Goal: Task Accomplishment & Management: Manage account settings

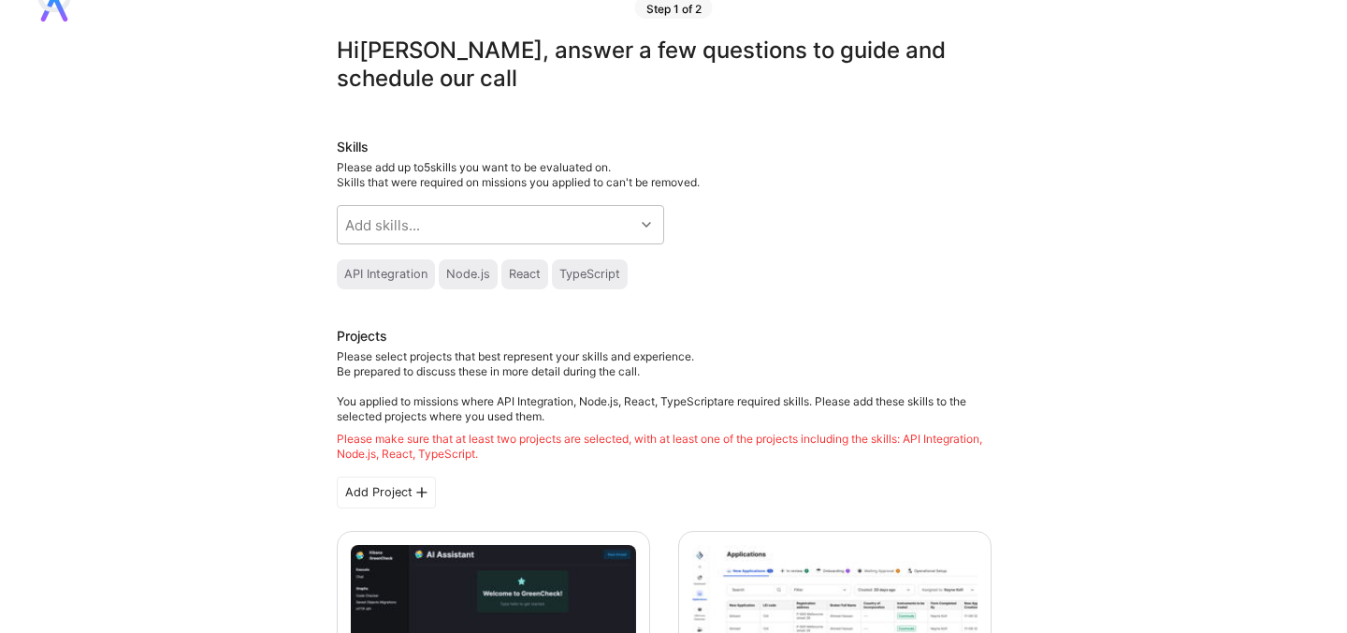
scroll to position [55, 0]
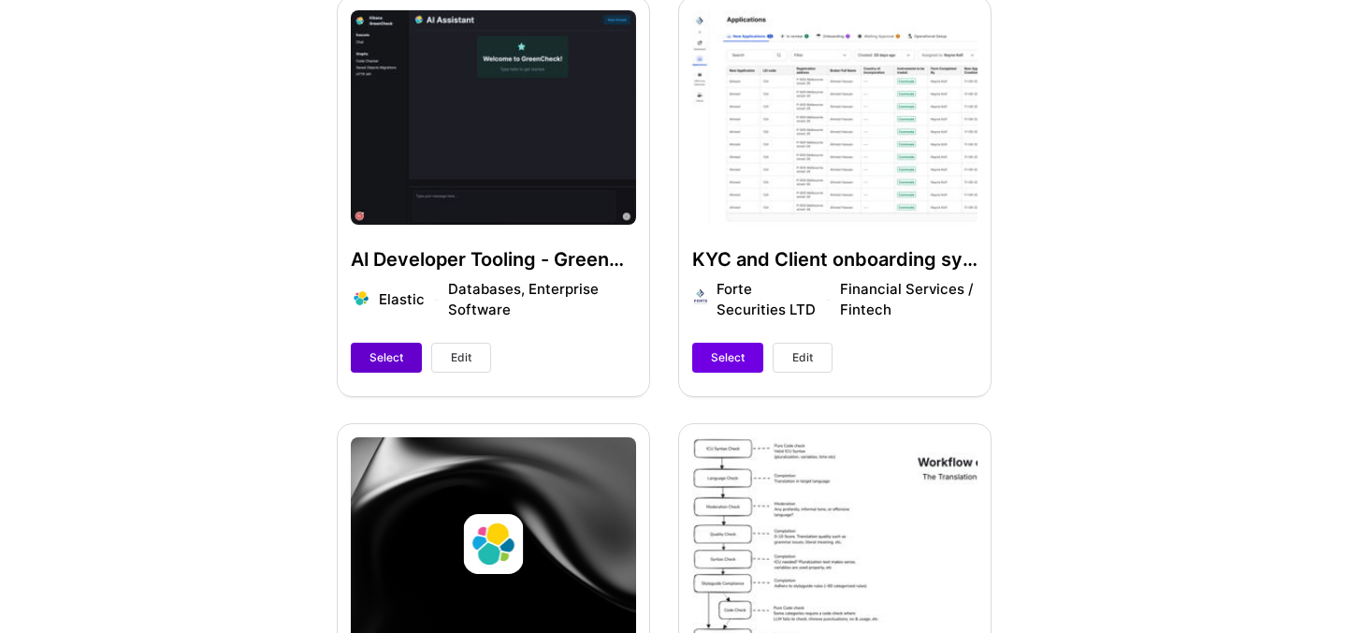
click at [375, 352] on span "Select" at bounding box center [387, 357] width 34 height 17
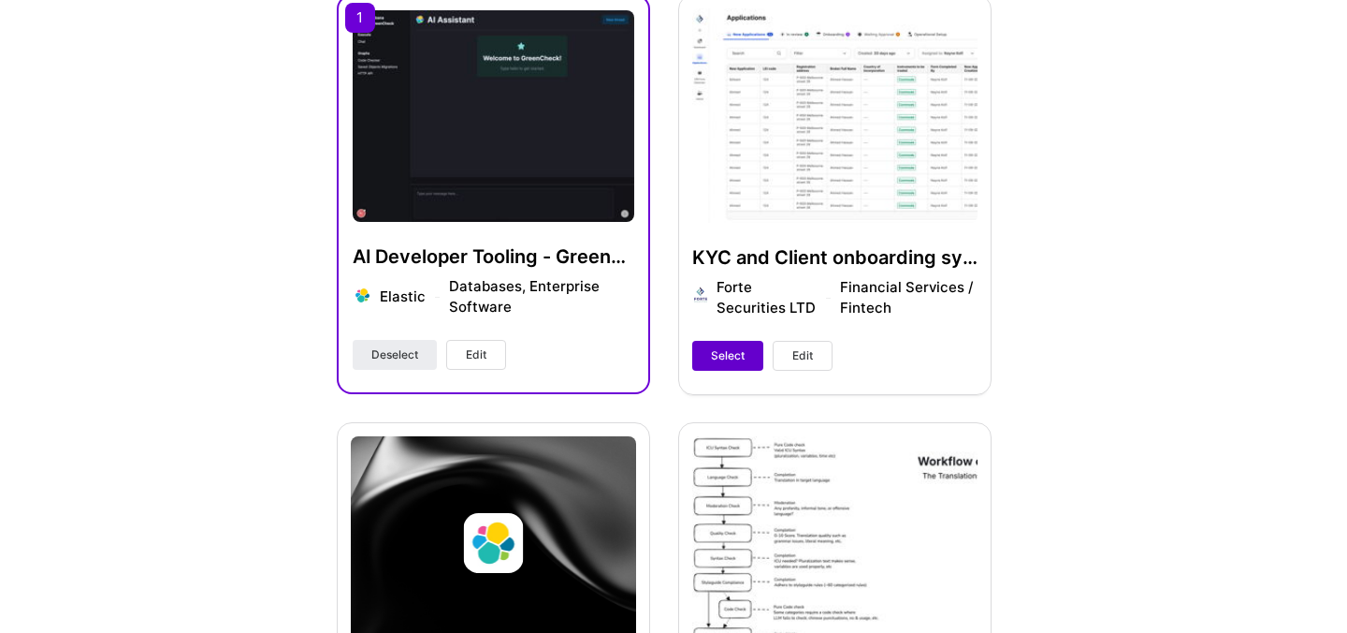
click at [727, 354] on span "Select" at bounding box center [728, 355] width 34 height 17
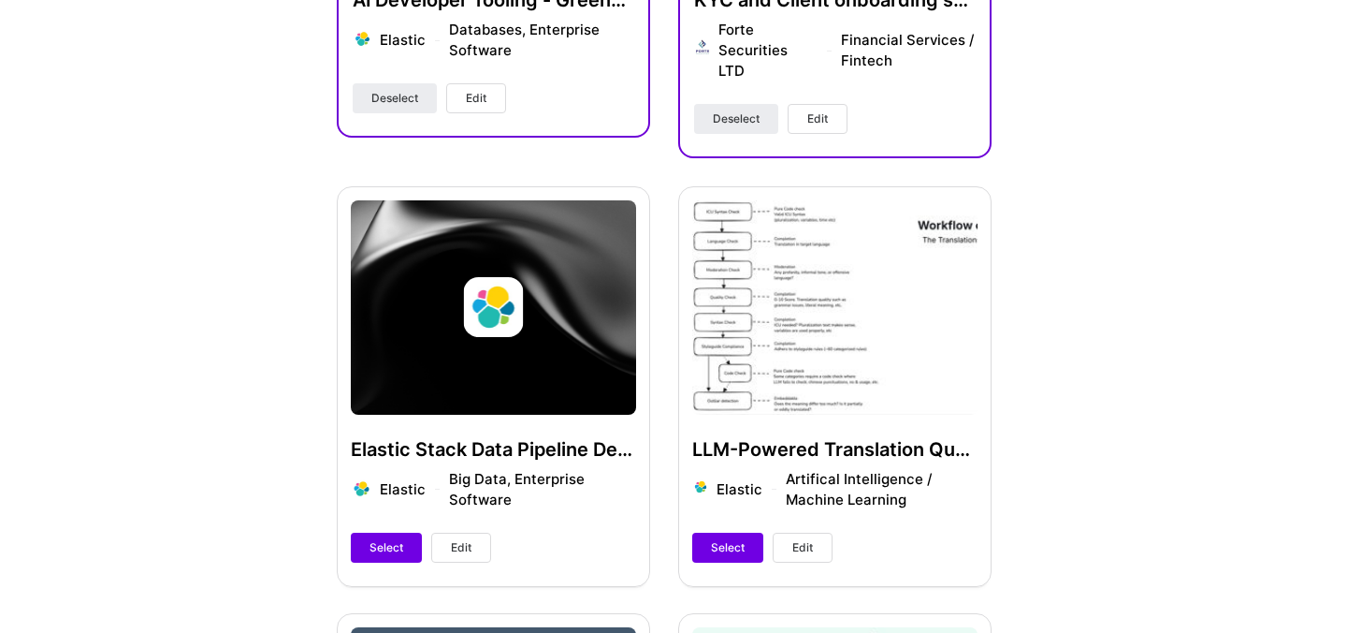
scroll to position [865, 0]
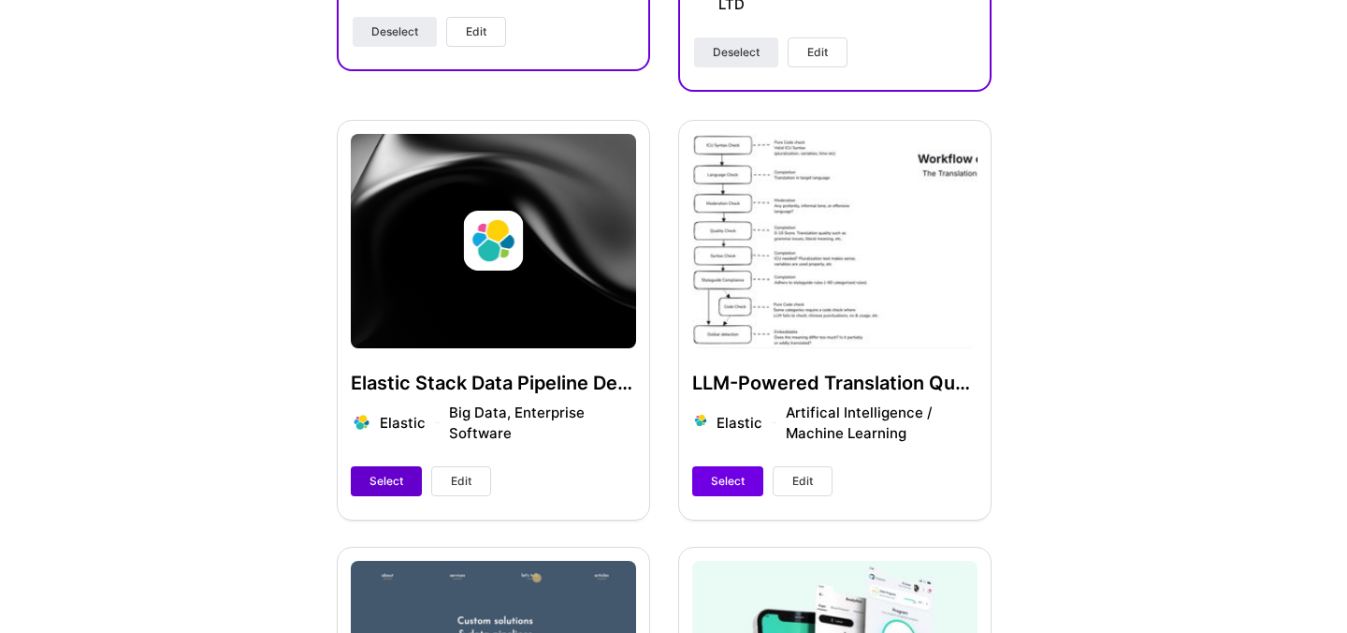
click at [364, 466] on button "Select" at bounding box center [386, 481] width 71 height 30
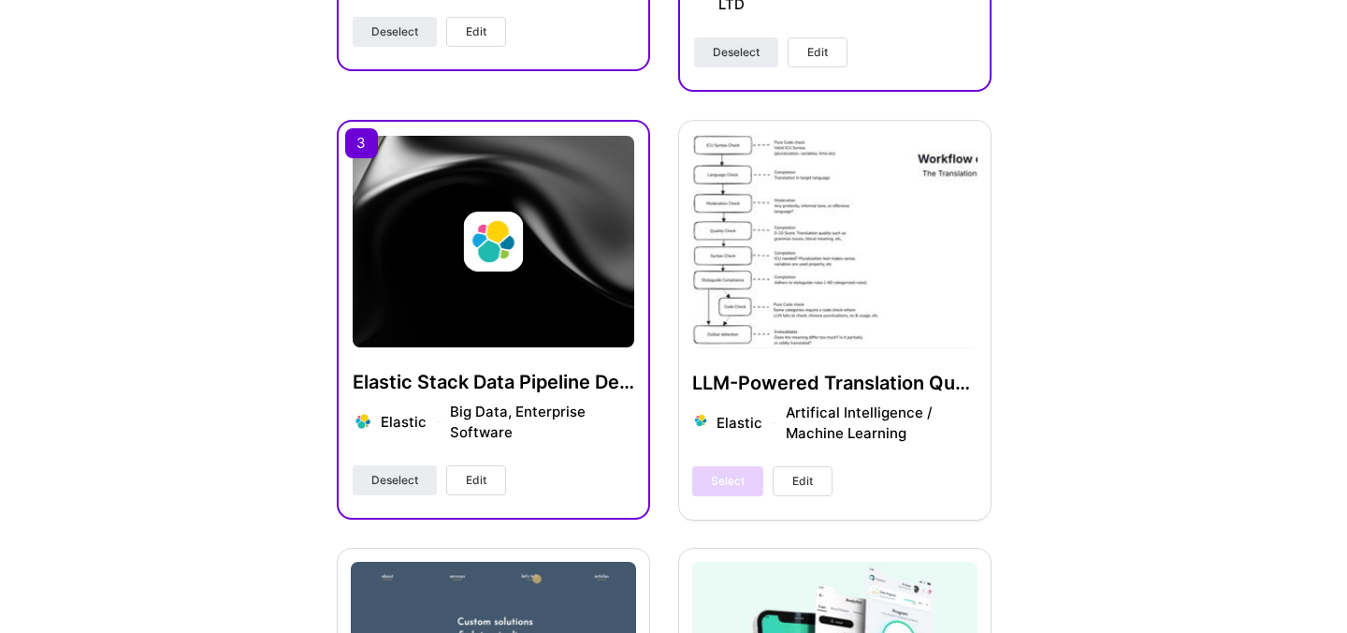
click at [740, 467] on div "Select Edit" at bounding box center [762, 481] width 140 height 30
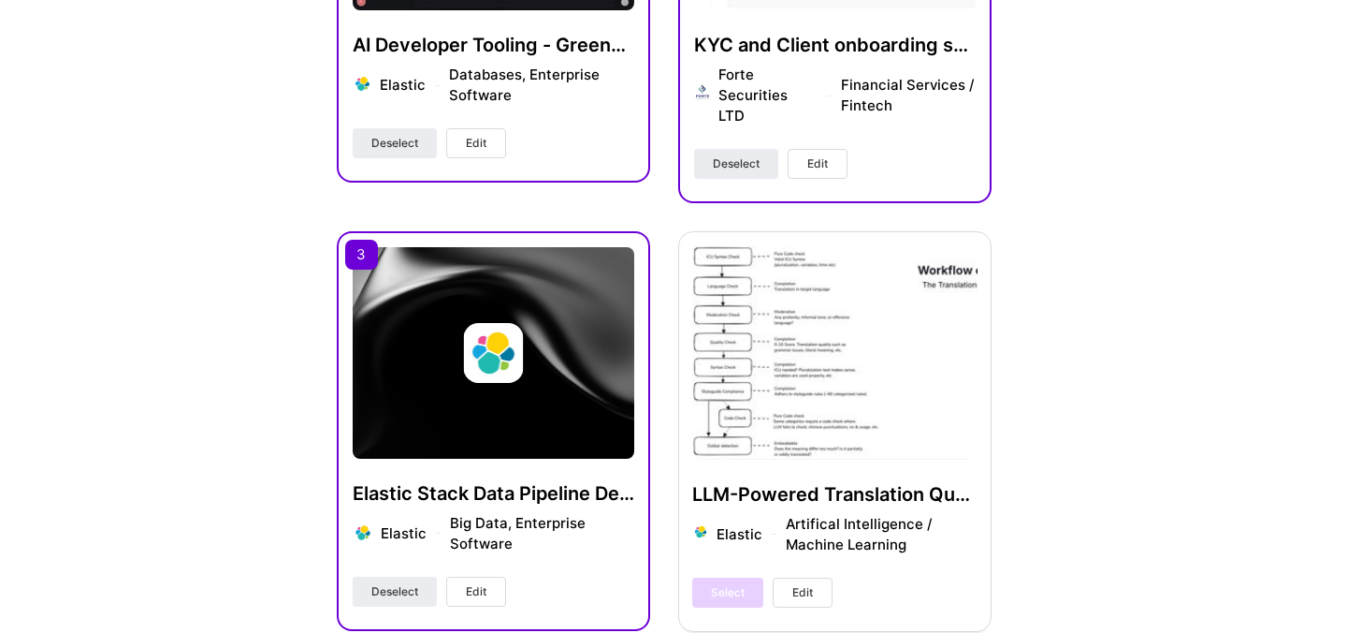
scroll to position [0, 0]
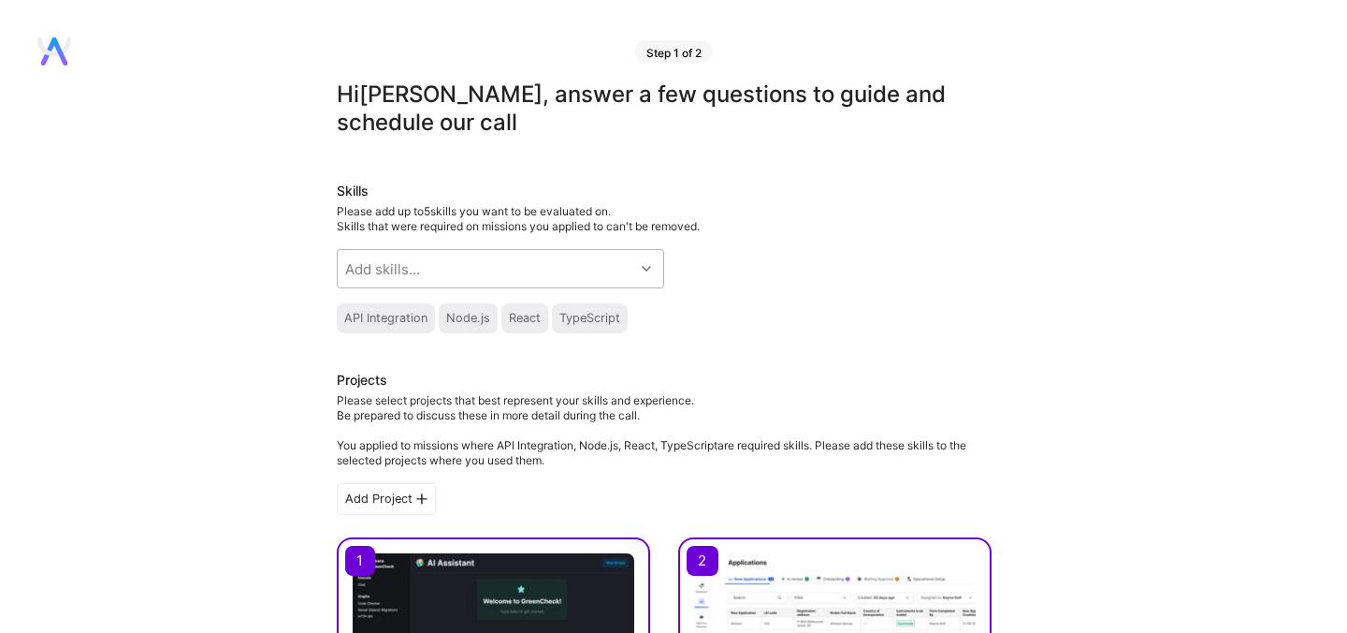
click at [560, 271] on div "Add skills..." at bounding box center [486, 268] width 297 height 37
click at [850, 383] on h3 "Projects" at bounding box center [664, 382] width 655 height 22
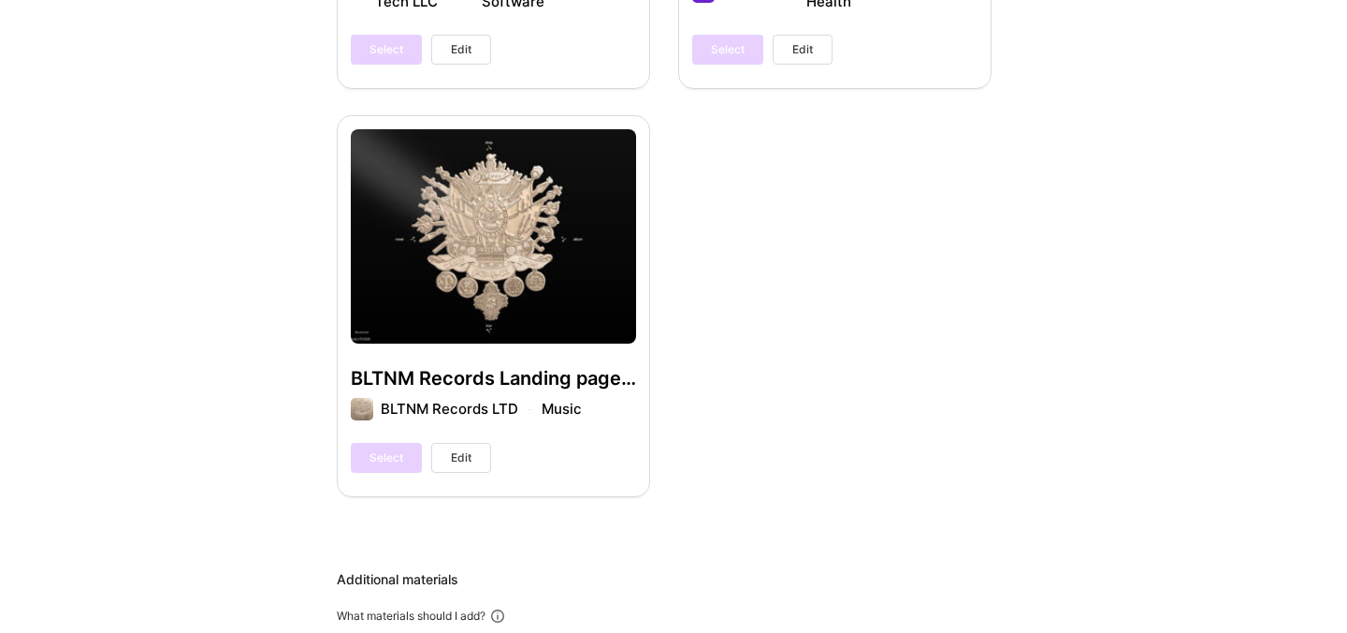
scroll to position [1728, 0]
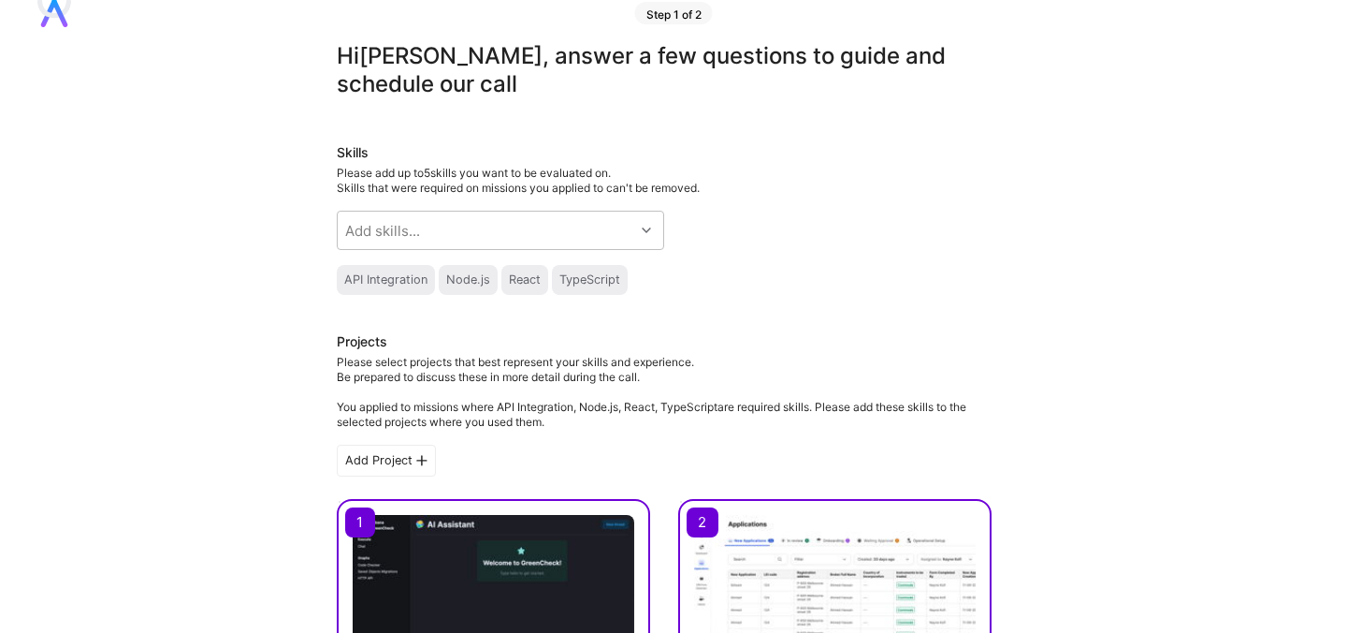
scroll to position [0, 0]
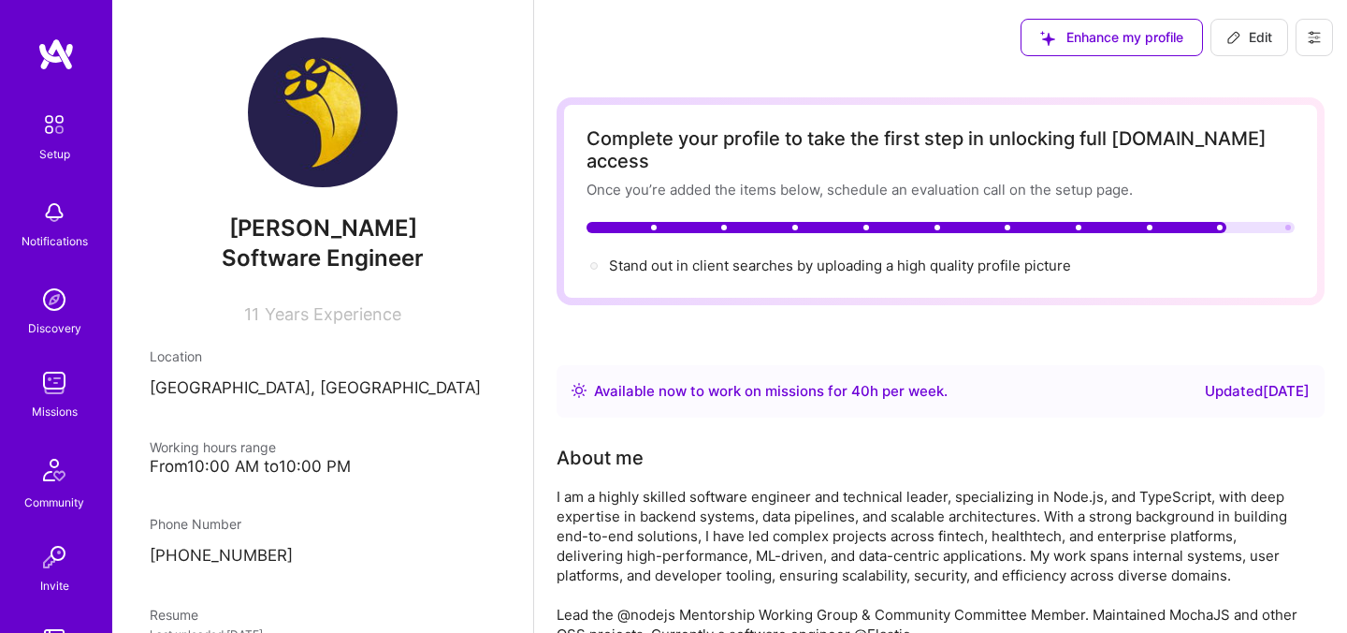
click at [1314, 36] on icon at bounding box center [1314, 37] width 15 height 15
click at [1226, 167] on button "Log Out" at bounding box center [1263, 176] width 140 height 48
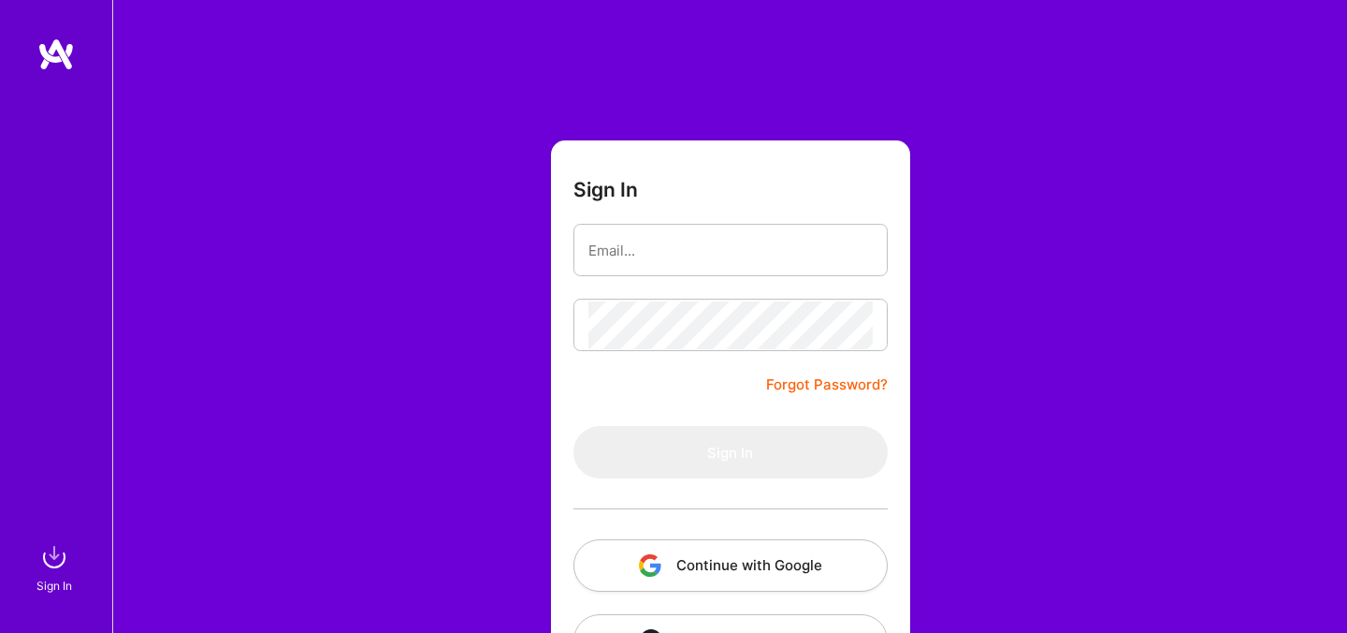
click at [751, 565] on button "Continue with Google" at bounding box center [731, 565] width 314 height 52
